Goal: Use online tool/utility: Utilize a website feature to perform a specific function

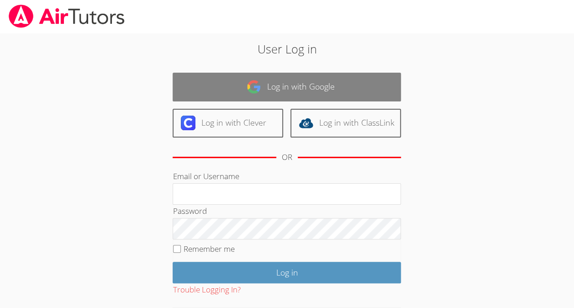
click at [298, 83] on link "Log in with Google" at bounding box center [286, 87] width 228 height 29
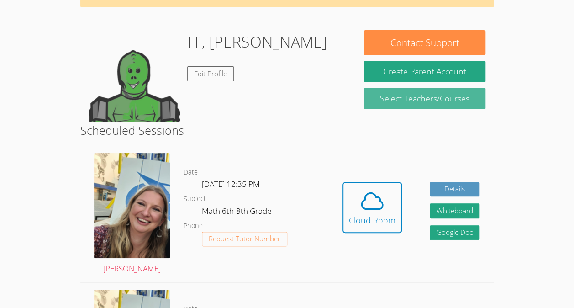
scroll to position [57, 0]
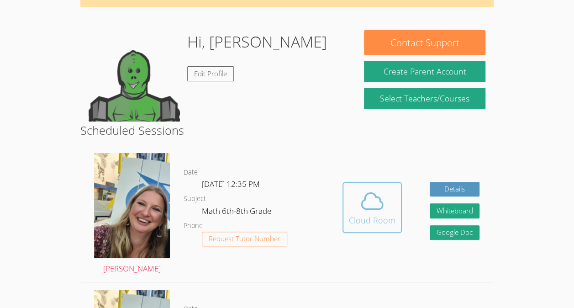
click at [380, 225] on div "Cloud Room" at bounding box center [372, 220] width 47 height 13
